Goal: Answer question/provide support

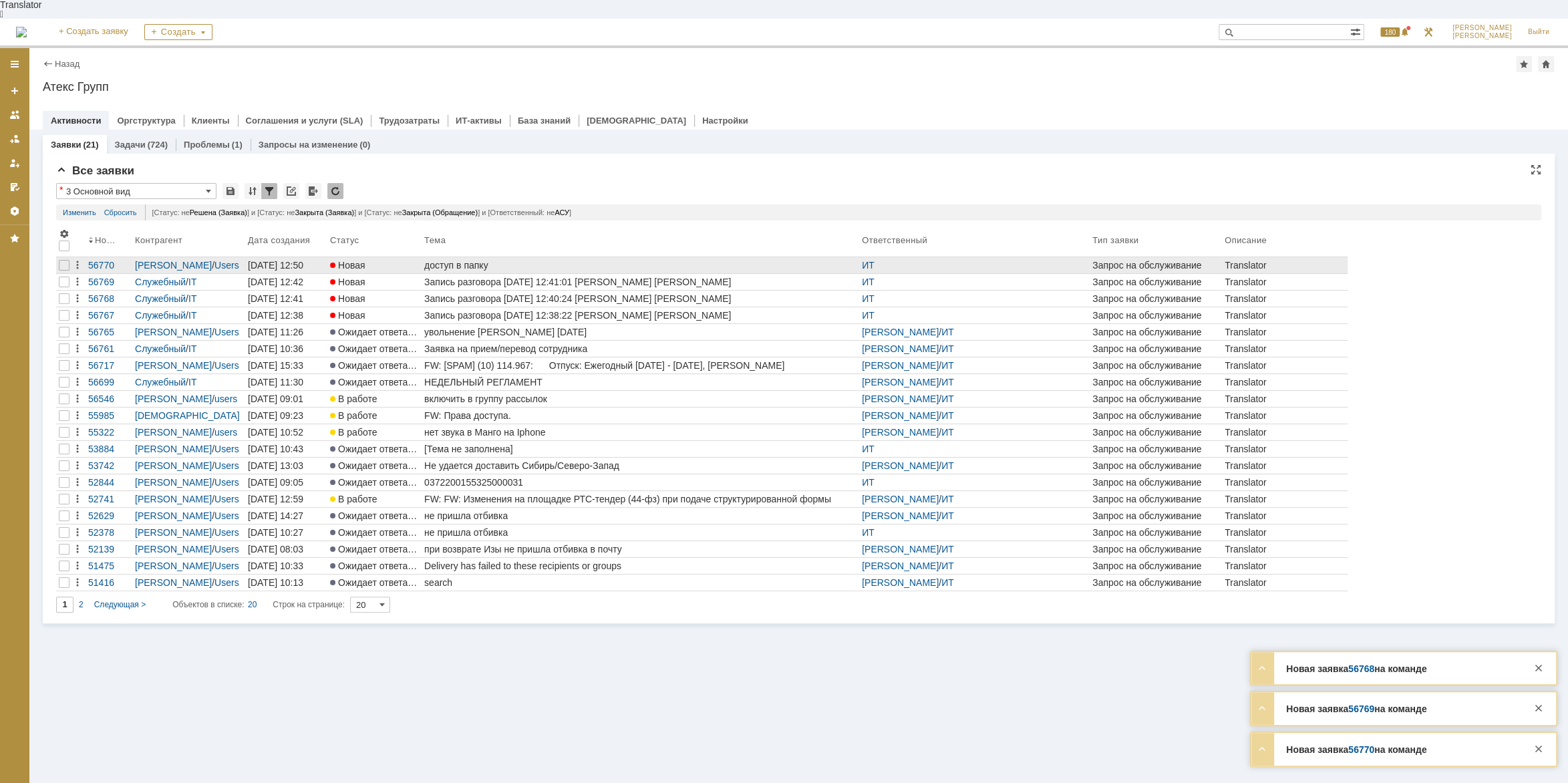
click at [474, 260] on div "доступ в папку" at bounding box center [639, 265] width 432 height 11
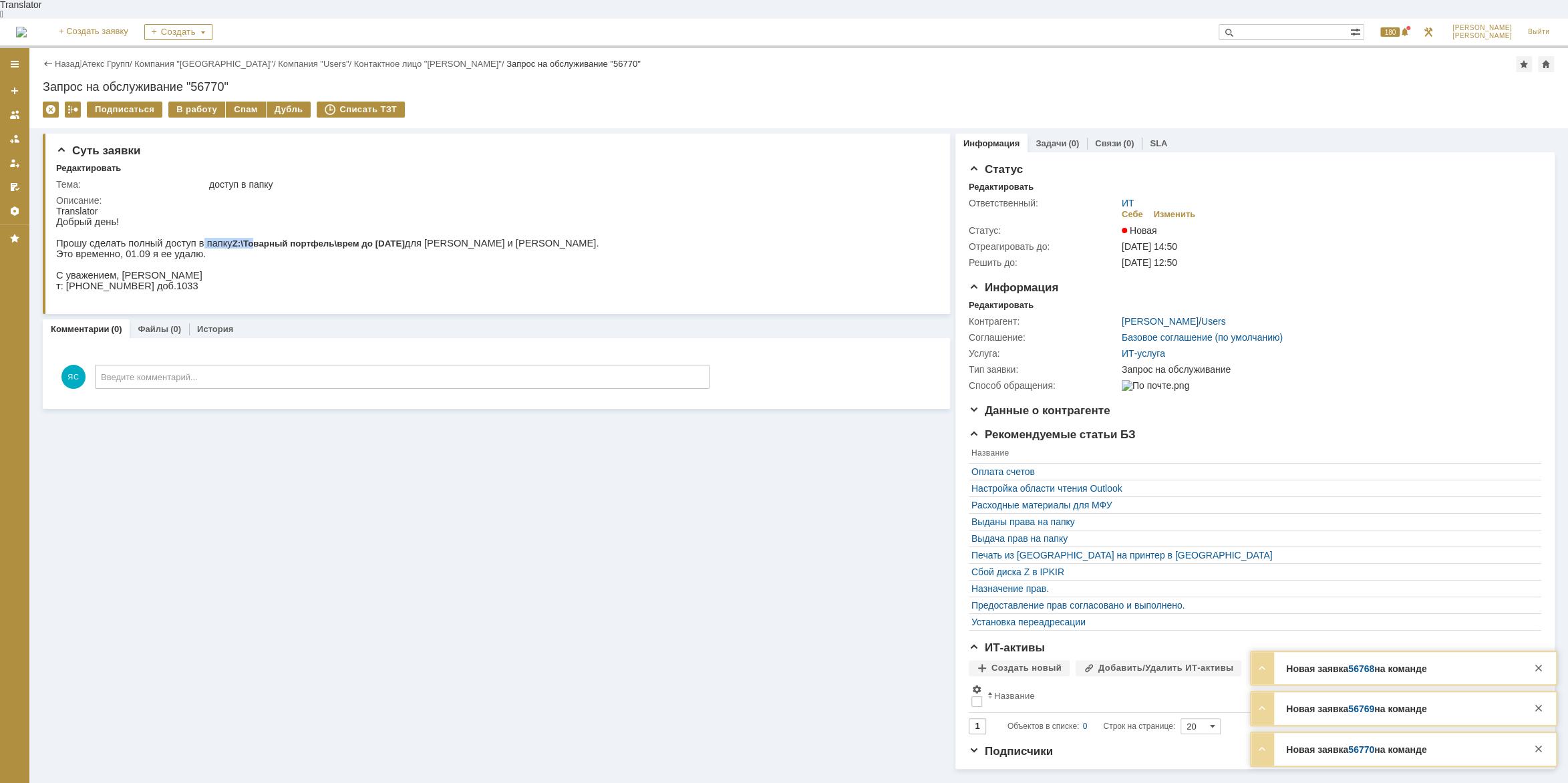
click at [235, 238] on p "Прошу сделать полный доступ в папку Z:\Товарный портфель\врем до [DATE] для [PE…" at bounding box center [327, 243] width 543 height 11
click at [245, 239] on span "Z:\Товарный портфель\врем до [DATE]" at bounding box center [318, 244] width 173 height 10
drag, startPoint x: 197, startPoint y: 237, endPoint x: 216, endPoint y: 239, distance: 19.1
click at [216, 239] on p "Прошу сделать полный доступ в папку Z:\Товарный портфель\врем до [DATE] для [PE…" at bounding box center [327, 243] width 543 height 11
click at [216, 238] on p "Прошу сделать полный доступ в папку Z:\Товарный портфель\врем до [DATE] для [PE…" at bounding box center [327, 243] width 543 height 11
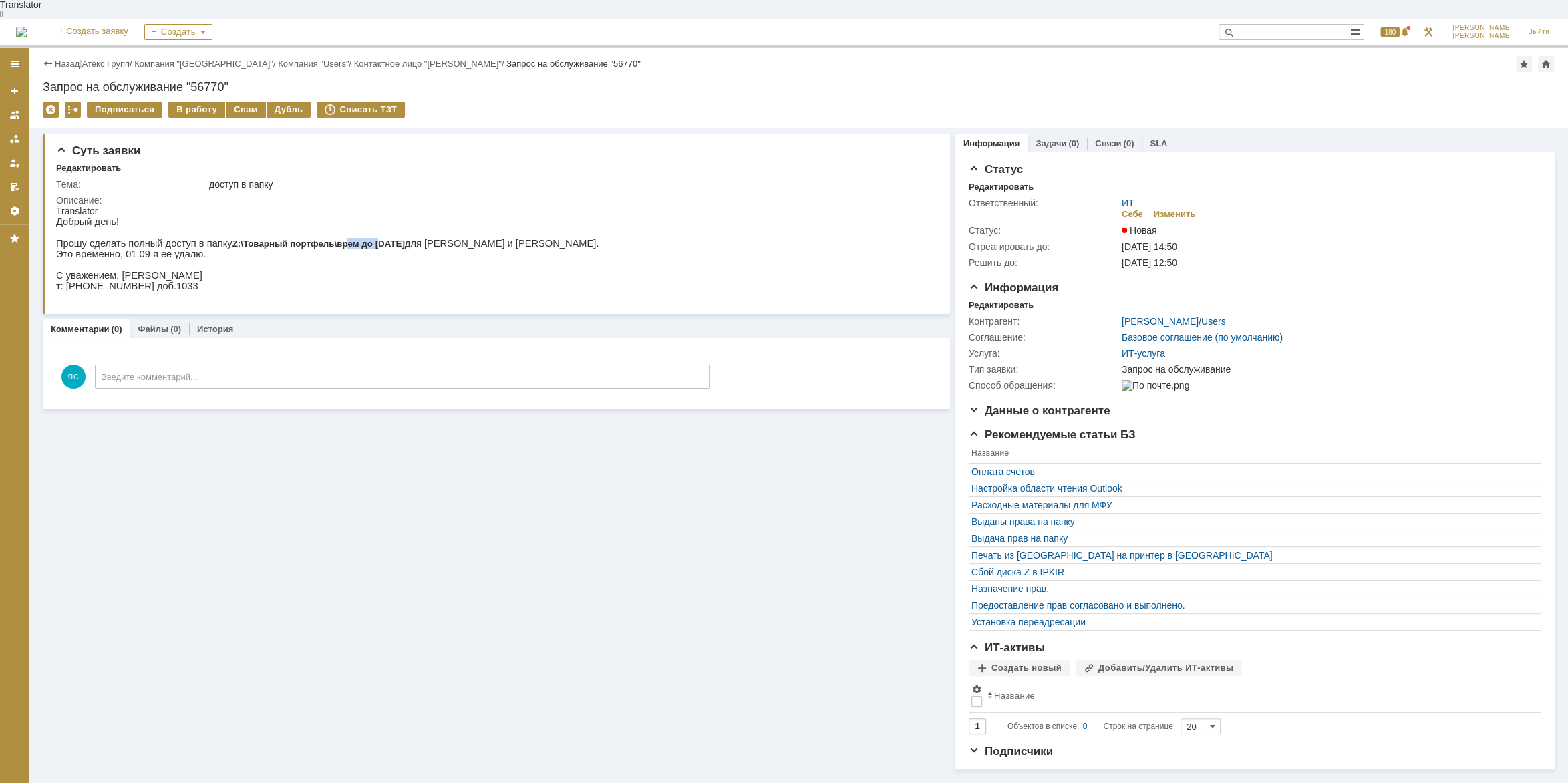
drag, startPoint x: 321, startPoint y: 232, endPoint x: 347, endPoint y: 233, distance: 26.0
click at [347, 239] on span "Z:\Товарный портфель\врем до [DATE]" at bounding box center [318, 244] width 173 height 10
drag, startPoint x: 347, startPoint y: 233, endPoint x: 411, endPoint y: 232, distance: 64.0
click at [347, 239] on span "Z:\Товарный портфель\врем до [DATE]" at bounding box center [318, 244] width 173 height 10
drag, startPoint x: 459, startPoint y: 232, endPoint x: 427, endPoint y: 234, distance: 32.1
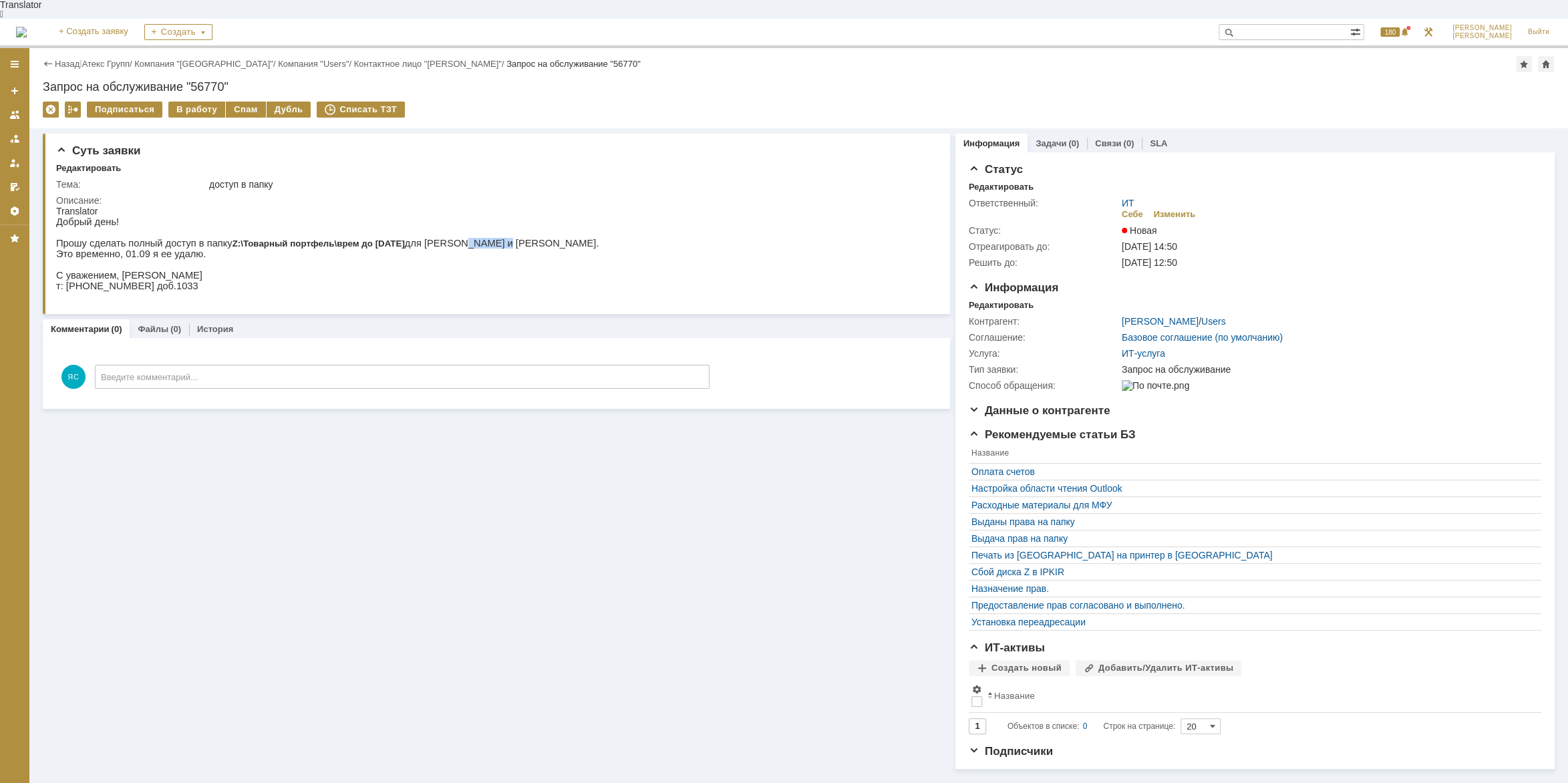
click at [427, 238] on p "Прошу сделать полный доступ в папку Z:\Товарный портфель\врем до [DATE] для [PE…" at bounding box center [327, 243] width 543 height 11
drag, startPoint x: 372, startPoint y: 239, endPoint x: 392, endPoint y: 240, distance: 20.0
click at [388, 240] on p "Прошу сделать полный доступ в папку Z:\Товарный портфель\врем до [DATE] для [PE…" at bounding box center [327, 243] width 543 height 11
click at [392, 240] on p "Прошу сделать полный доступ в папку Z:\Товарный портфель\врем до [DATE] для [PE…" at bounding box center [327, 243] width 543 height 11
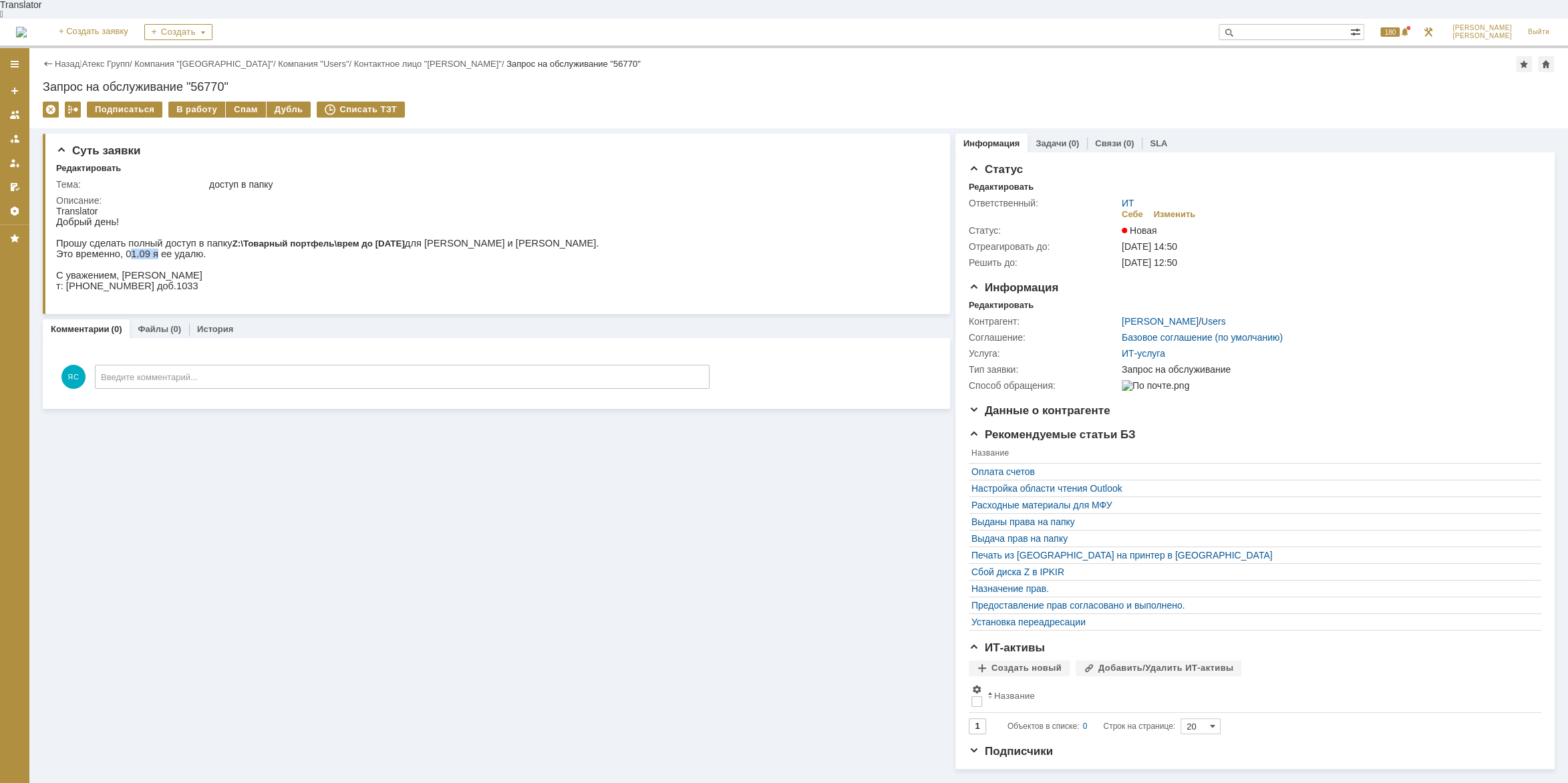
drag, startPoint x: 126, startPoint y: 248, endPoint x: 147, endPoint y: 248, distance: 21.0
click at [147, 249] on p "Это временно, 01.09 я ее удалю." at bounding box center [327, 254] width 543 height 11
click at [152, 249] on p "Это временно, 01.09 я ее удалю." at bounding box center [327, 254] width 543 height 11
click at [170, 252] on p "Это временно, 01.09 я ее удалю." at bounding box center [327, 254] width 543 height 11
click at [185, 102] on div "В работу" at bounding box center [197, 109] width 57 height 16
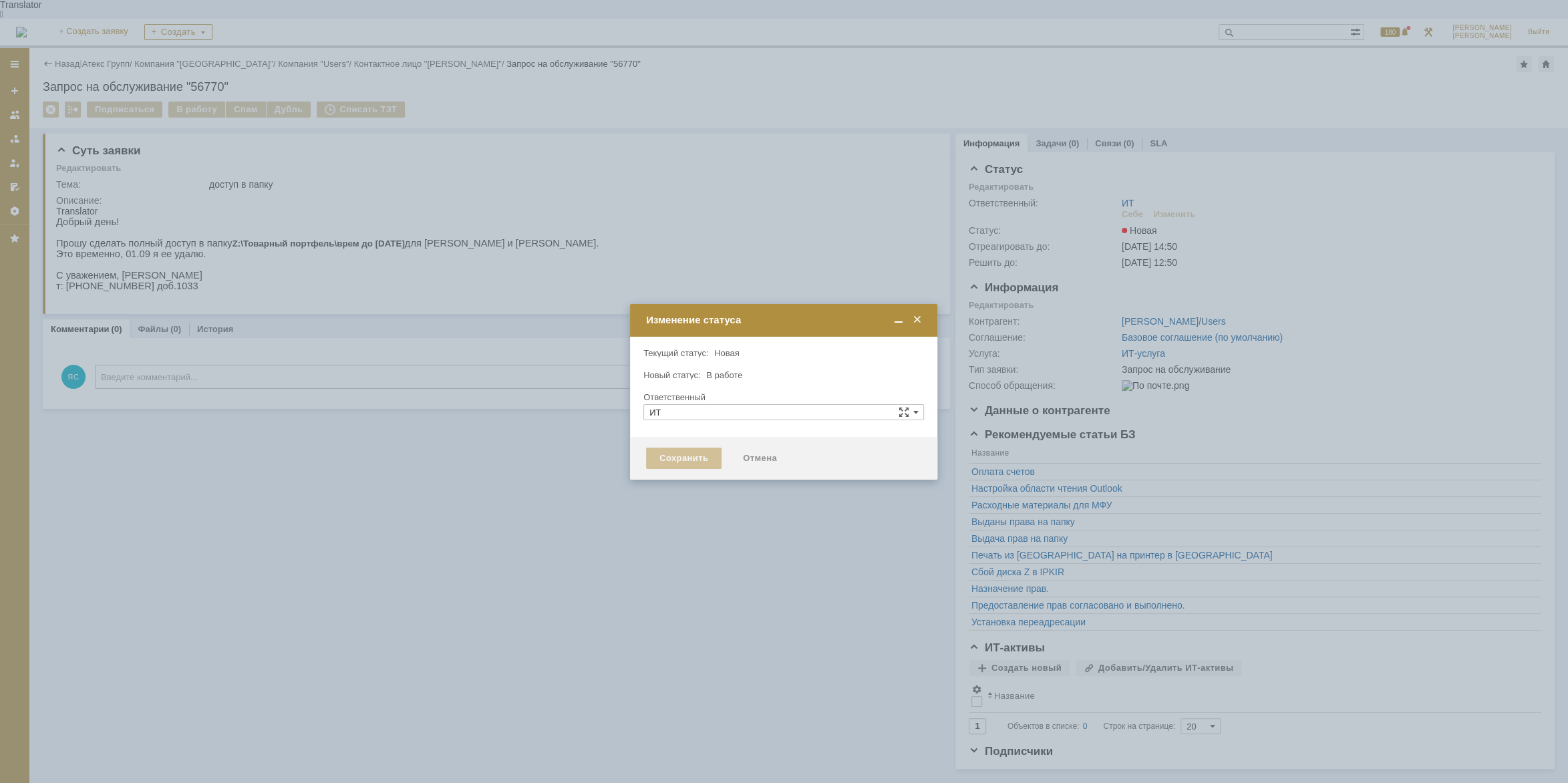
type input "[PERSON_NAME]"
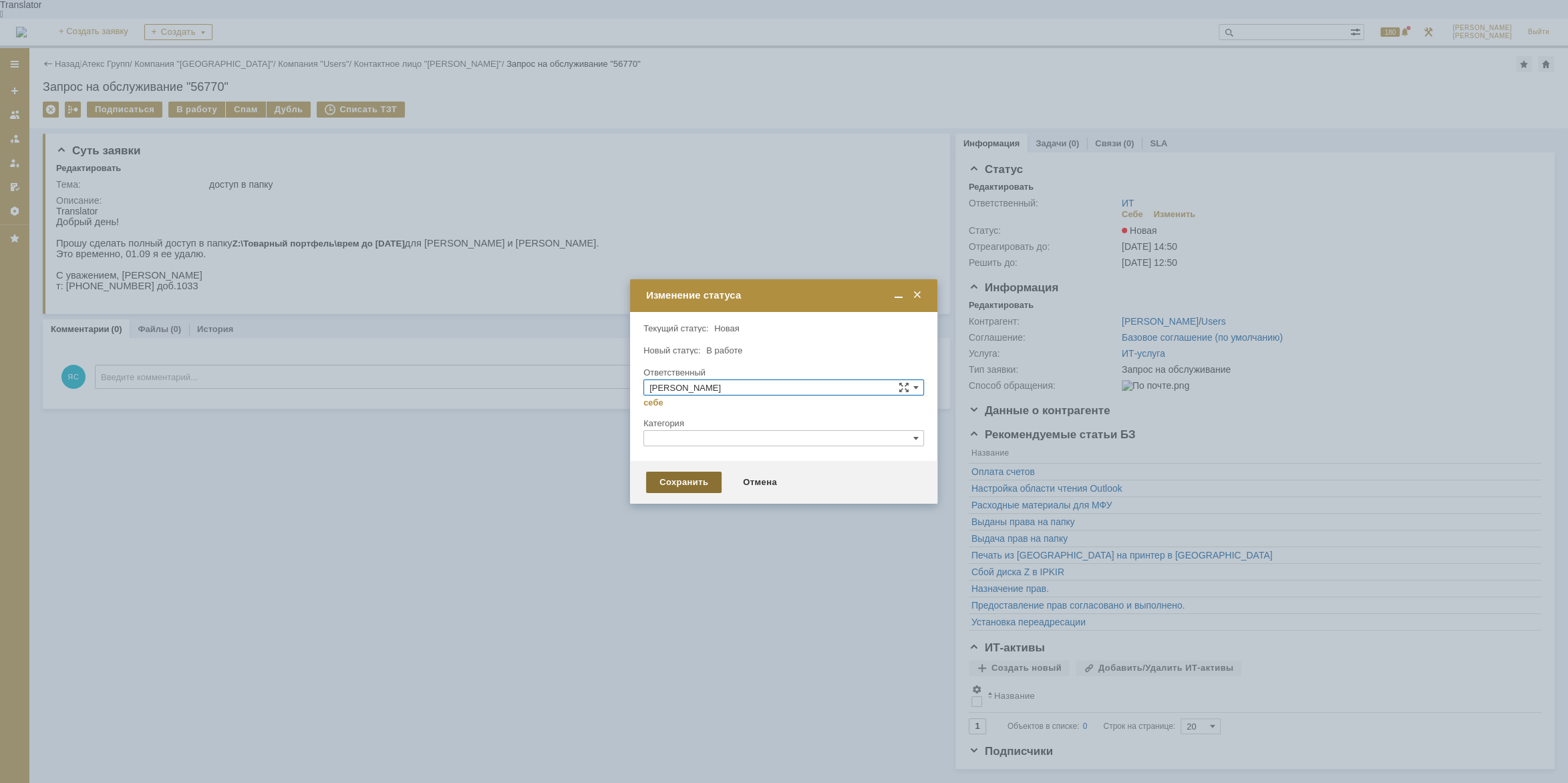
click at [691, 480] on div "Сохранить" at bounding box center [683, 482] width 75 height 21
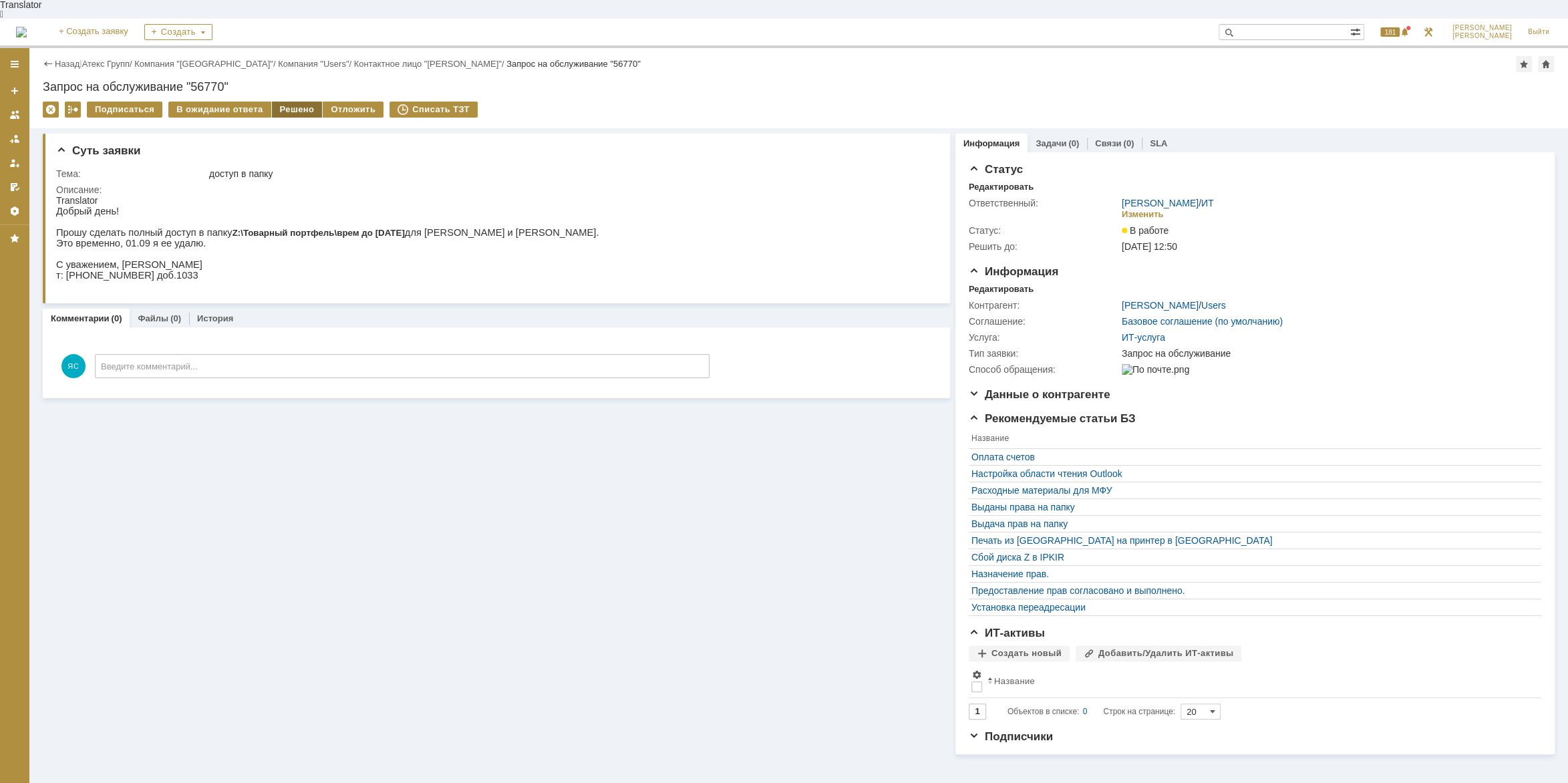
click at [288, 102] on div "Решено" at bounding box center [297, 109] width 50 height 16
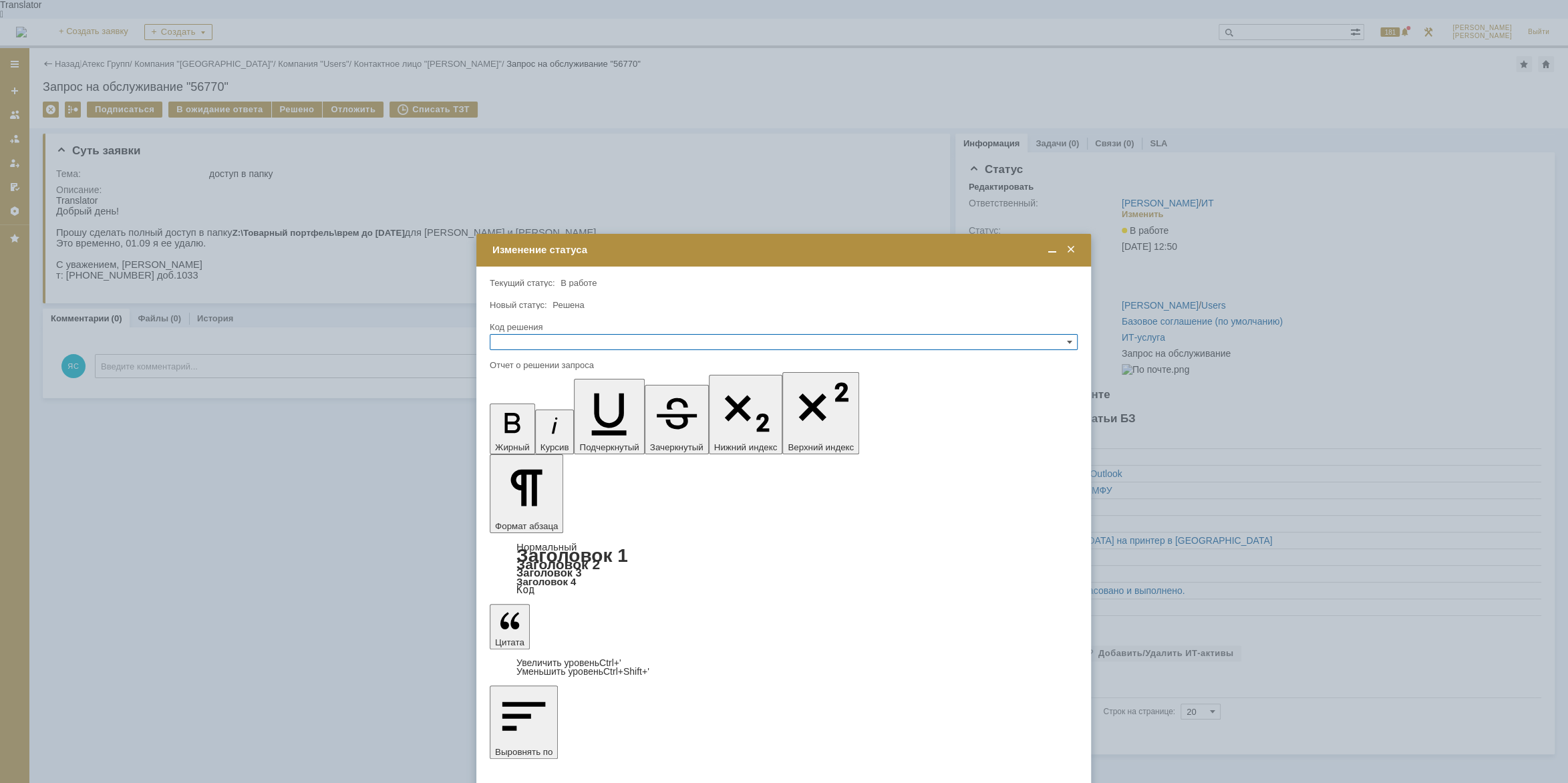
click at [523, 337] on input "text" at bounding box center [784, 341] width 588 height 16
click at [525, 402] on span "Решено" at bounding box center [783, 406] width 576 height 11
type input "Решено"
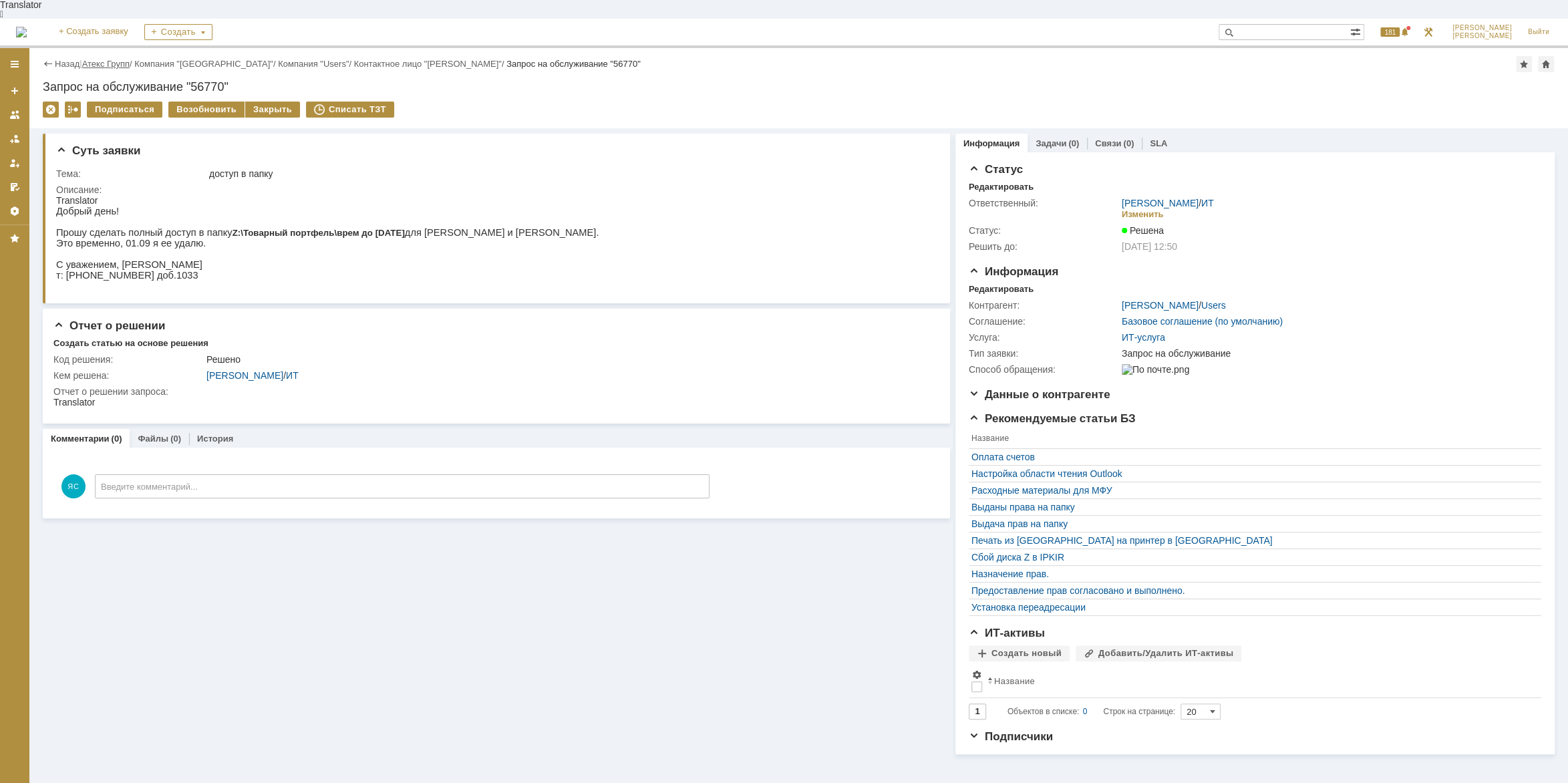
click at [123, 59] on link "Атекс Групп" at bounding box center [105, 64] width 47 height 10
